Goal: Task Accomplishment & Management: Use online tool/utility

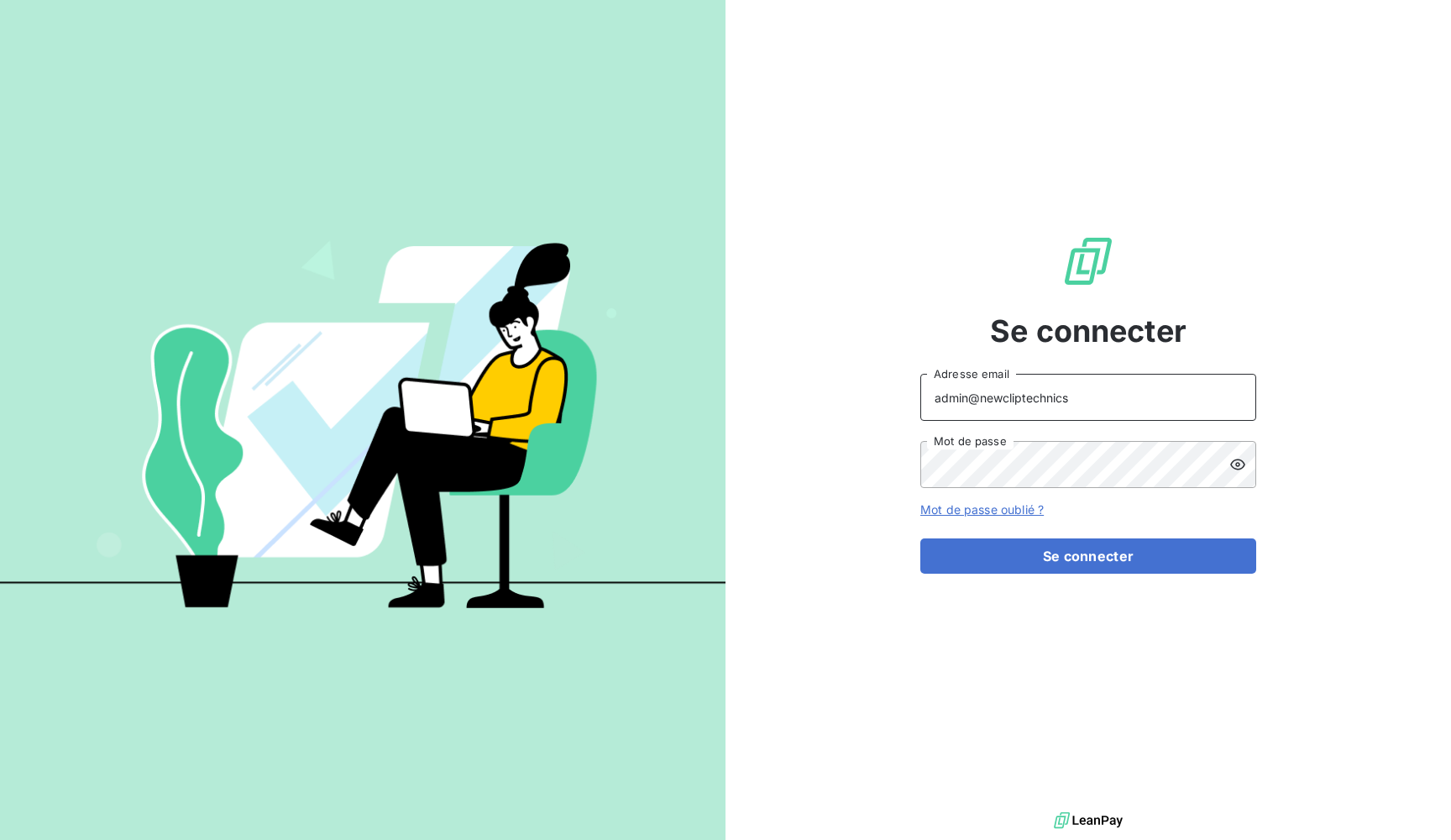
click at [1027, 401] on input "admin@newcliptechnics" at bounding box center [1088, 397] width 336 height 47
type input "admin@kiloutou"
click at [1088, 556] on button "Se connecter" at bounding box center [1088, 556] width 336 height 35
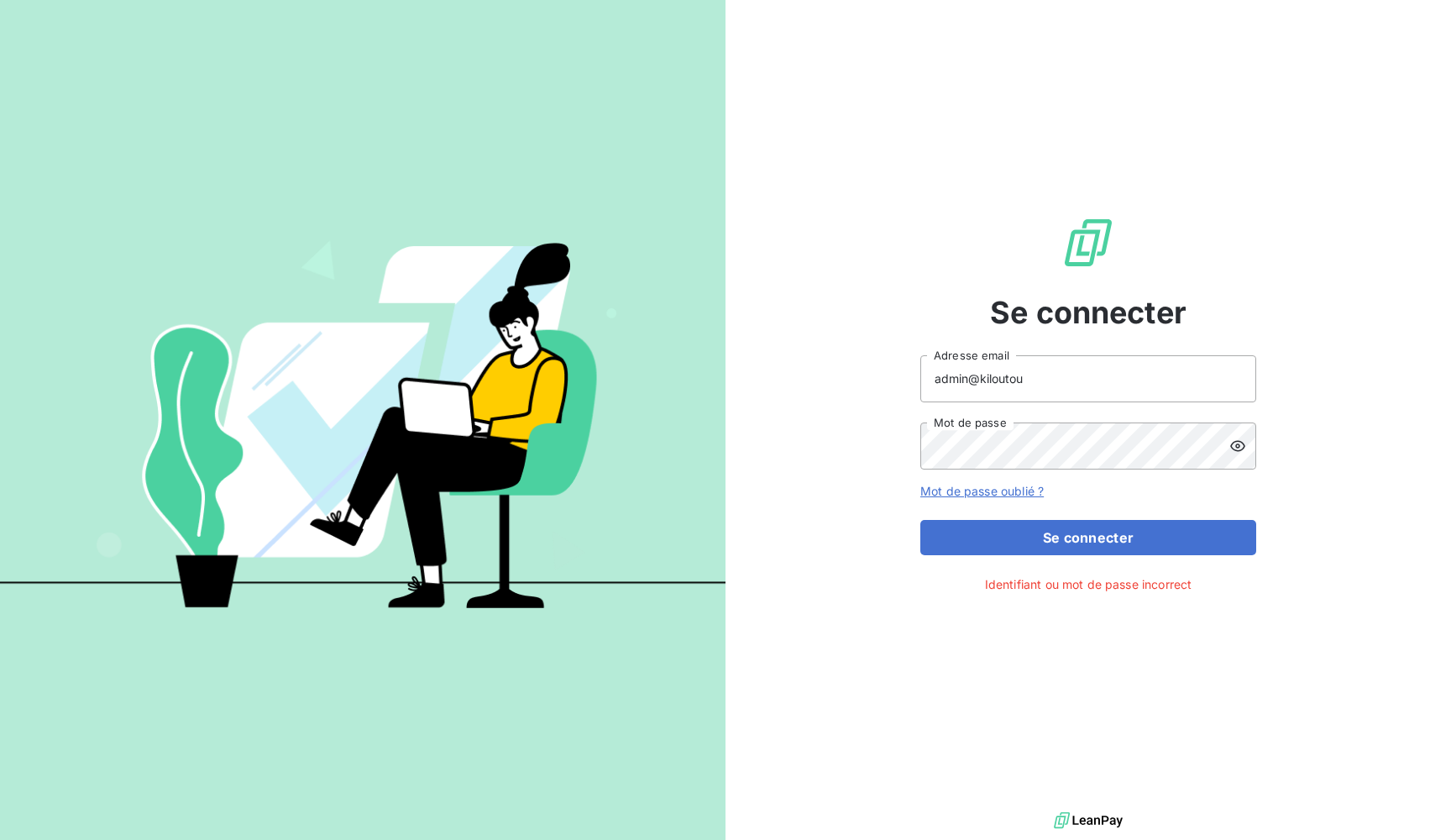
click at [813, 412] on div "Se connecter admin@kiloutou Adresse email Mot de passe Mot de passe oublié ? Se…" at bounding box center [1088, 404] width 726 height 809
click at [1088, 536] on button "Se connecter" at bounding box center [1088, 537] width 336 height 35
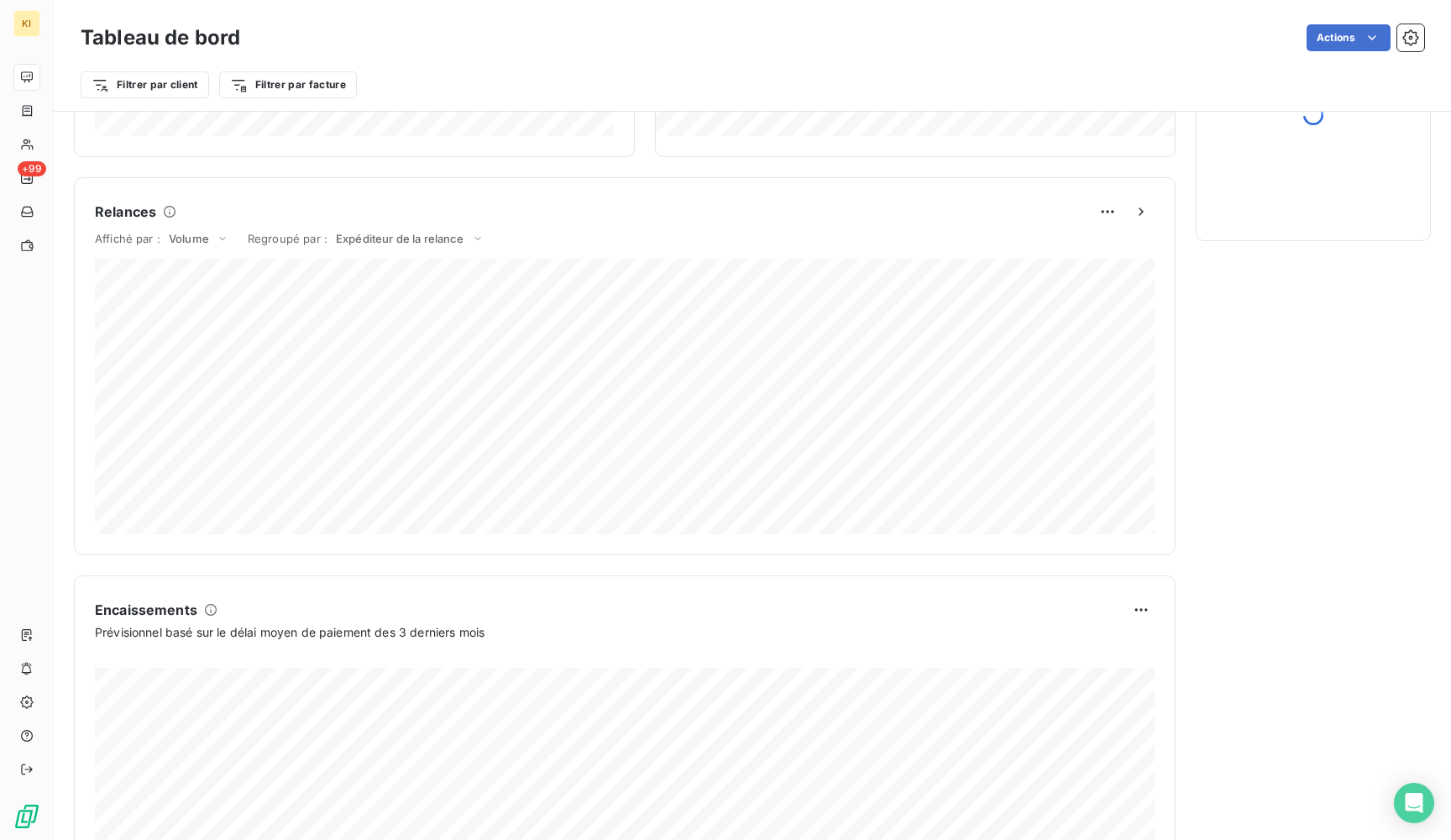
scroll to position [651, 0]
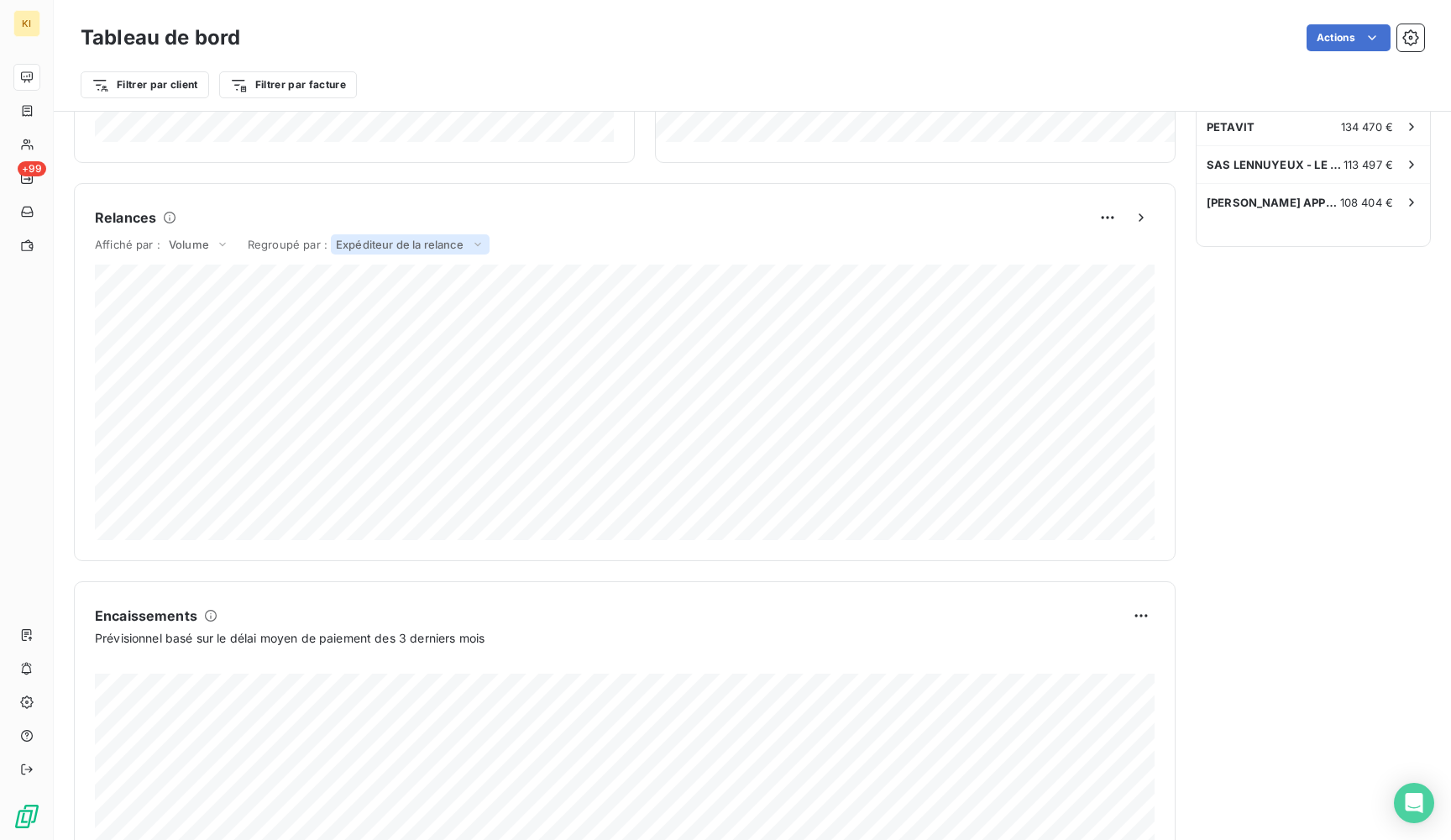
click at [425, 247] on span "Expéditeur de la relance" at bounding box center [400, 245] width 129 height 14
click at [364, 215] on li "Niveau" at bounding box center [368, 215] width 242 height 30
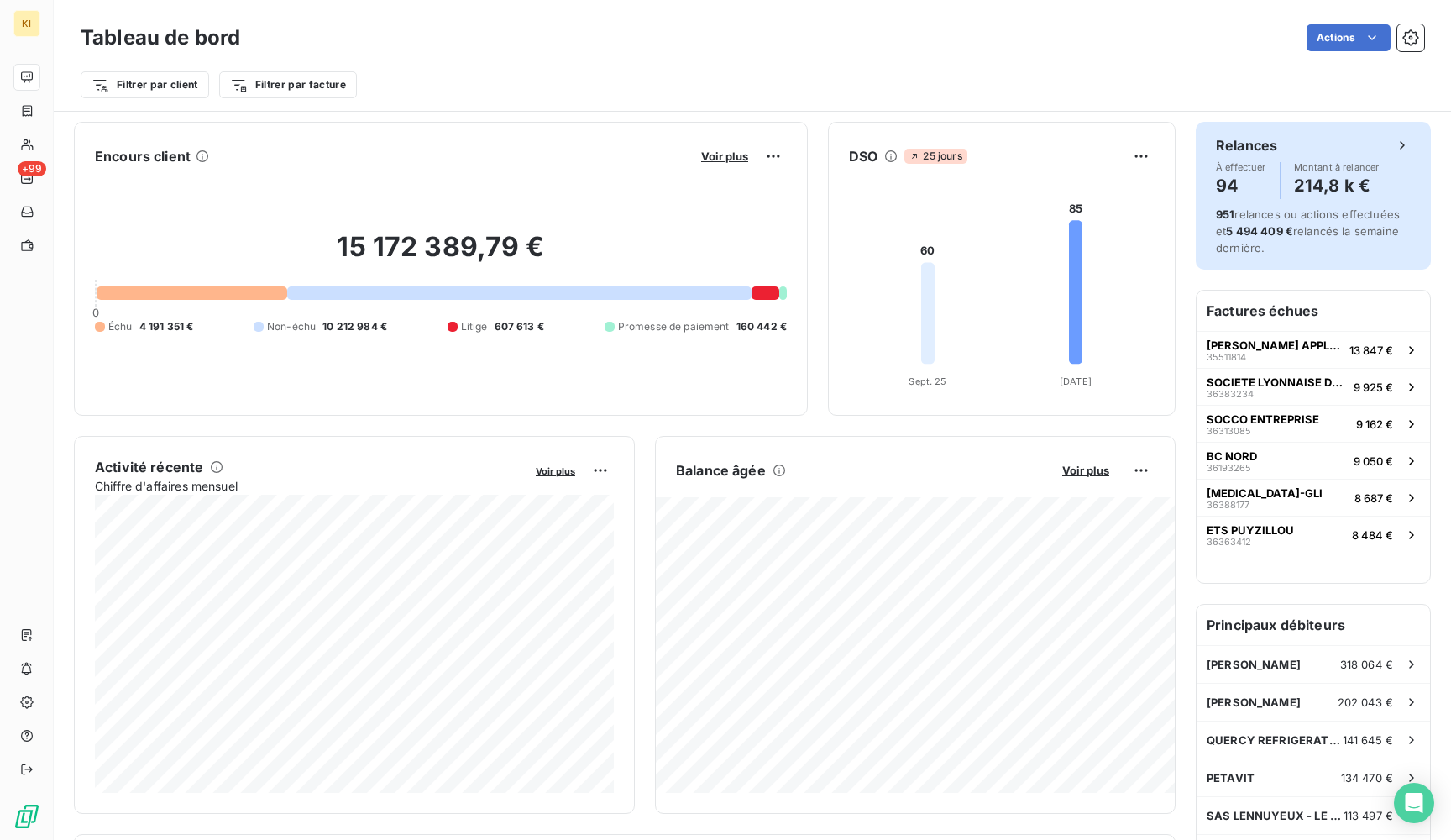
scroll to position [0, 0]
click at [1228, 184] on h4 "94" at bounding box center [1241, 184] width 50 height 27
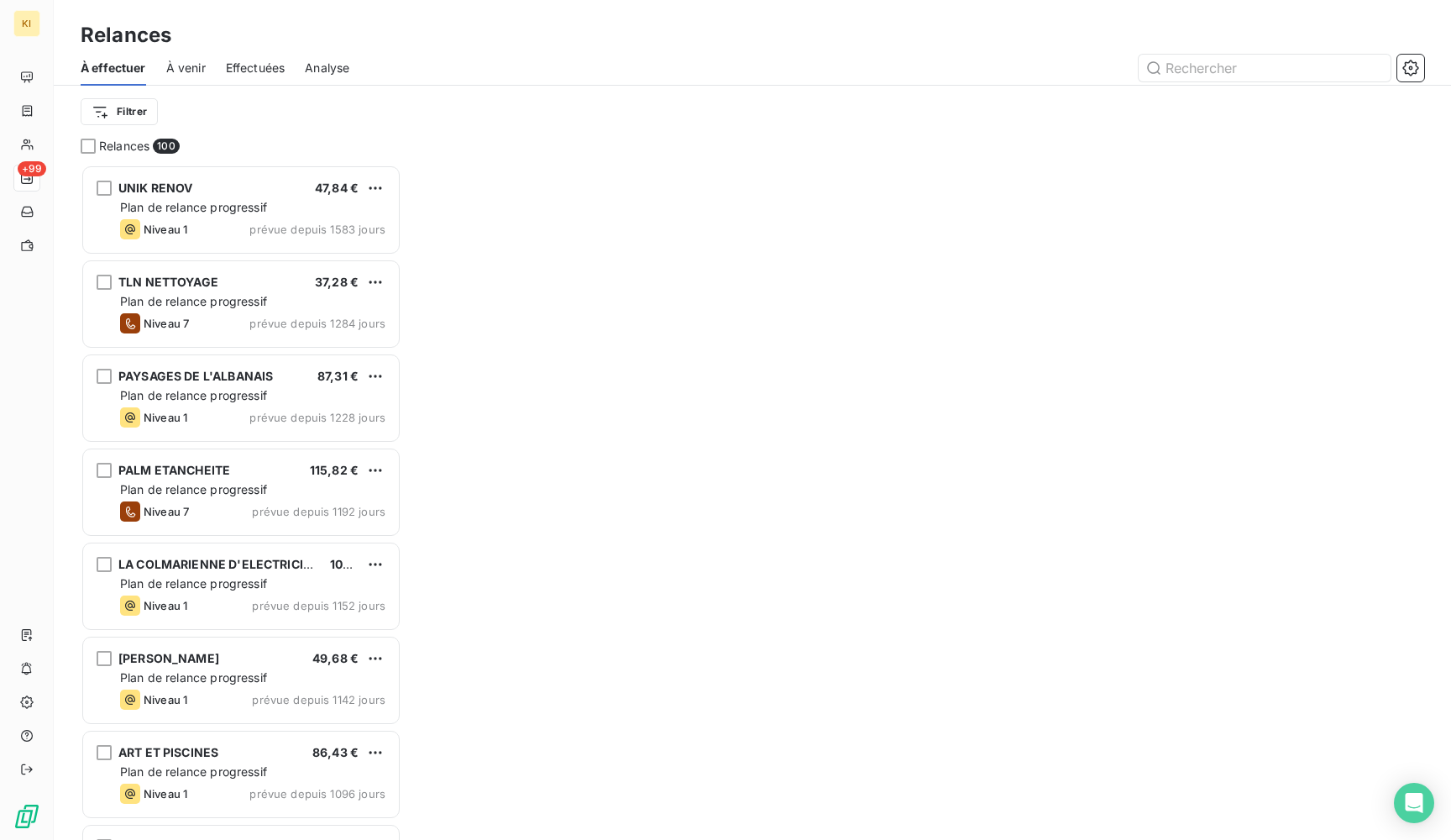
scroll to position [675, 321]
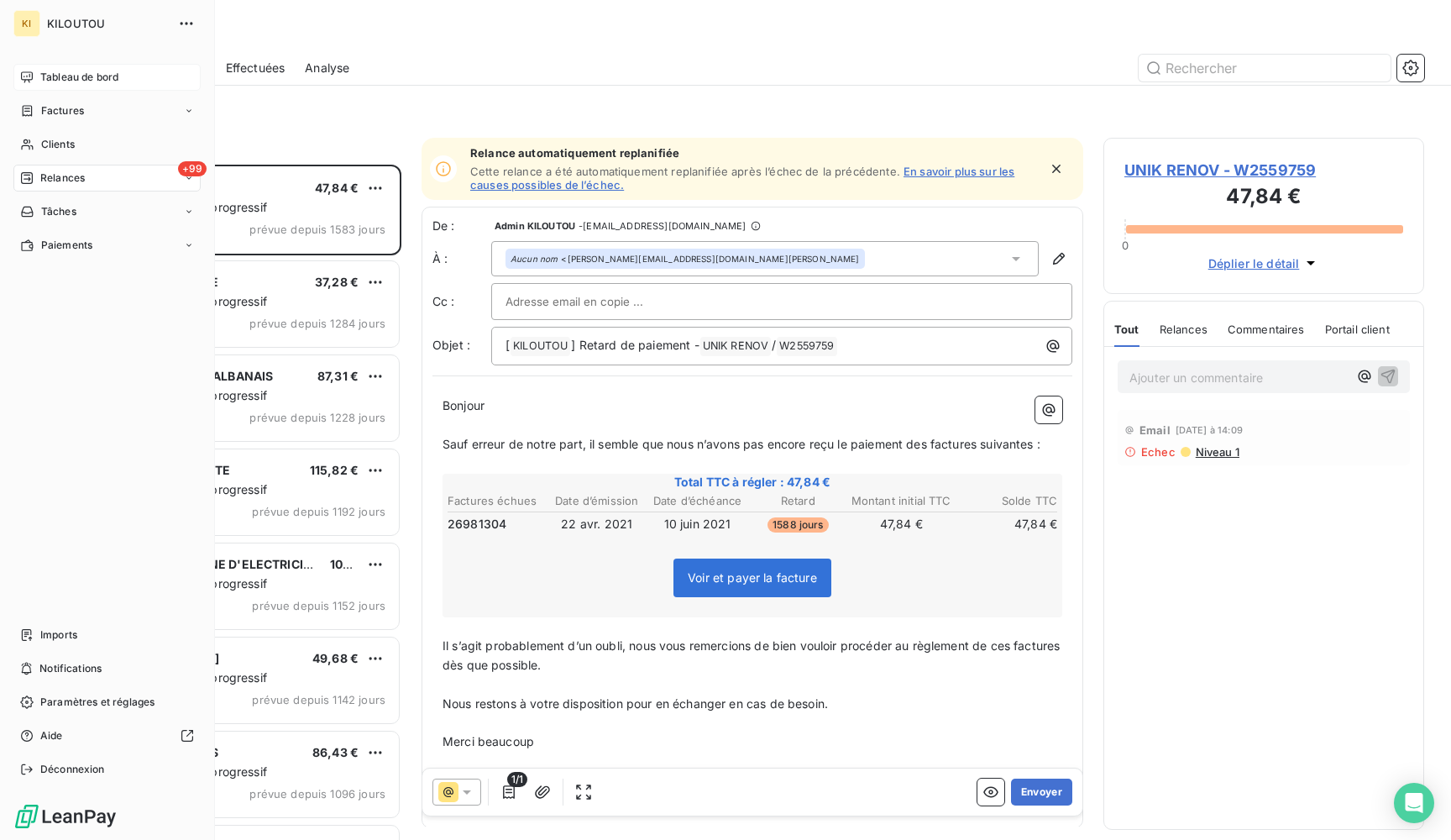
click at [43, 80] on span "Tableau de bord" at bounding box center [80, 77] width 79 height 15
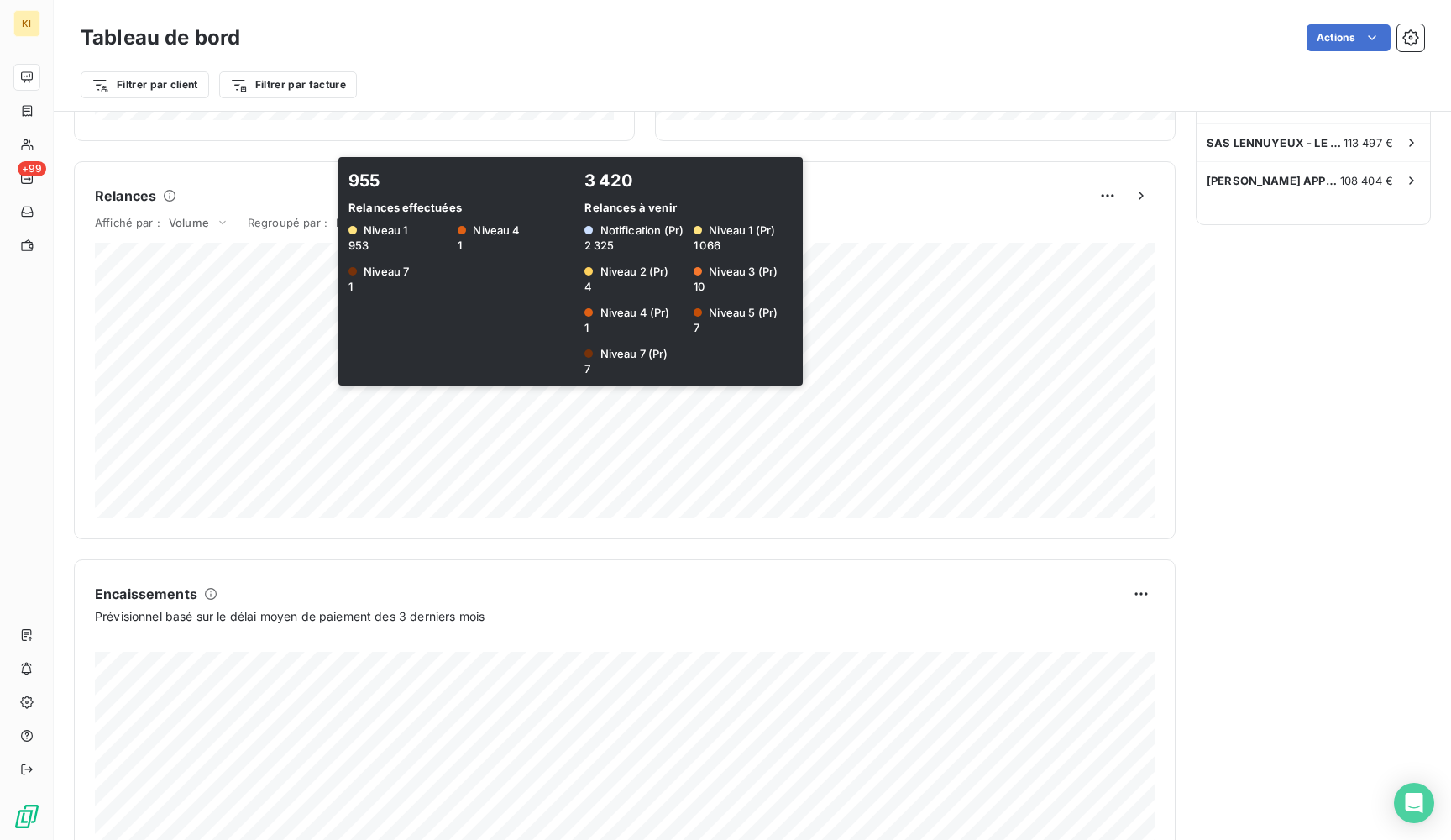
scroll to position [677, 0]
